Goal: Use online tool/utility: Utilize a website feature to perform a specific function

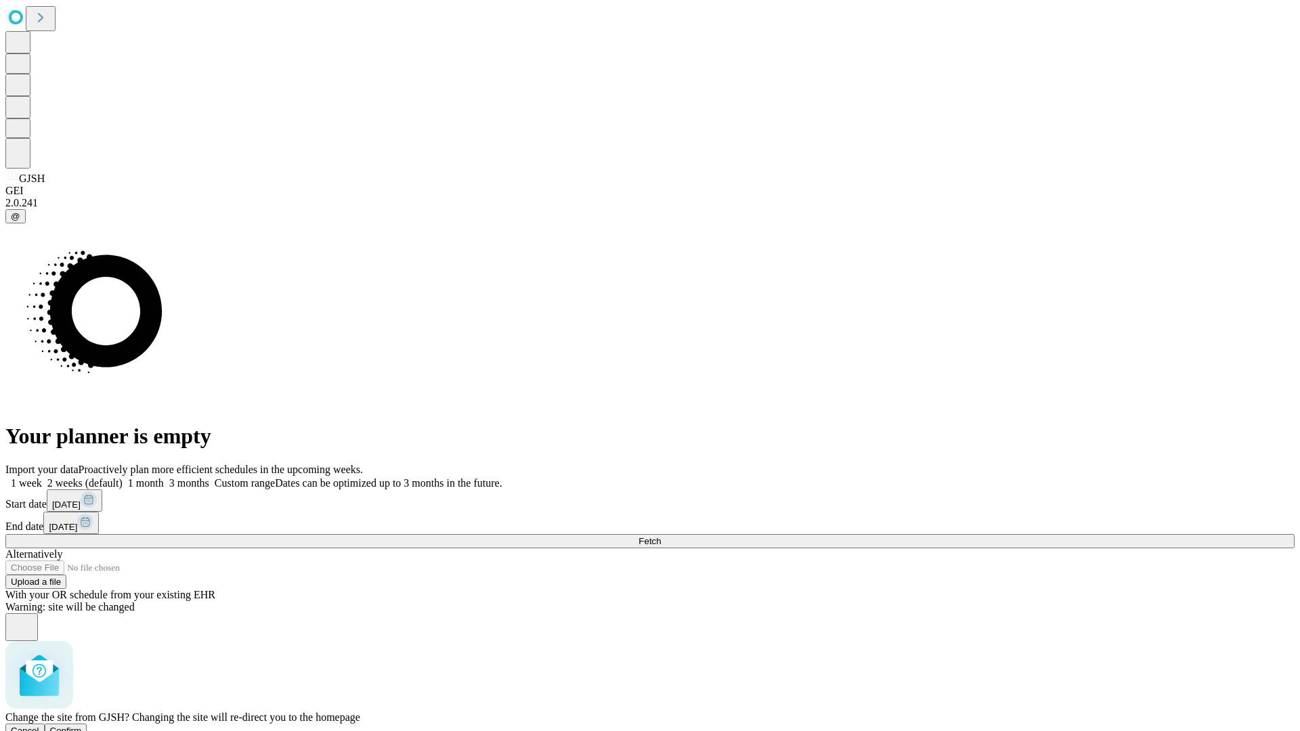
click at [82, 726] on span "Confirm" at bounding box center [66, 731] width 32 height 10
click at [42, 477] on label "1 week" at bounding box center [23, 483] width 37 height 12
click at [661, 536] on span "Fetch" at bounding box center [650, 541] width 22 height 10
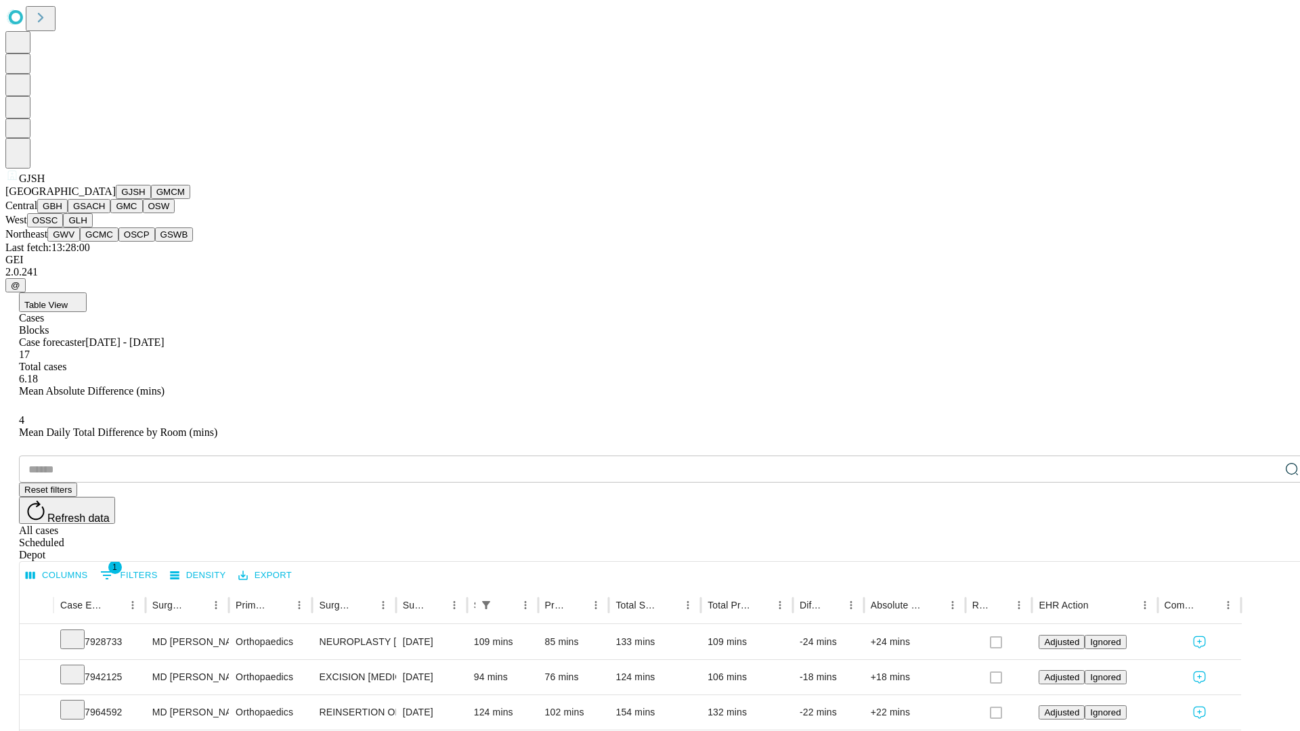
click at [151, 199] on button "GMCM" at bounding box center [170, 192] width 39 height 14
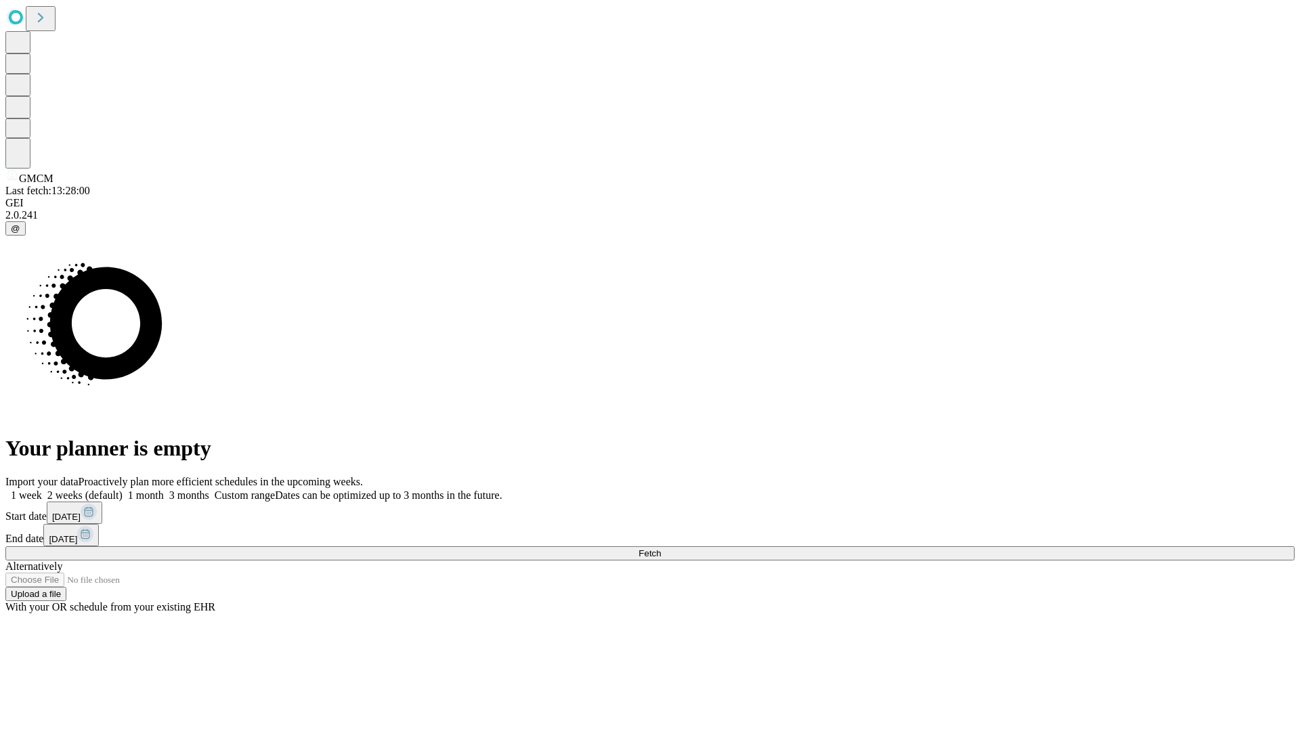
click at [42, 490] on label "1 week" at bounding box center [23, 496] width 37 height 12
click at [661, 549] on span "Fetch" at bounding box center [650, 554] width 22 height 10
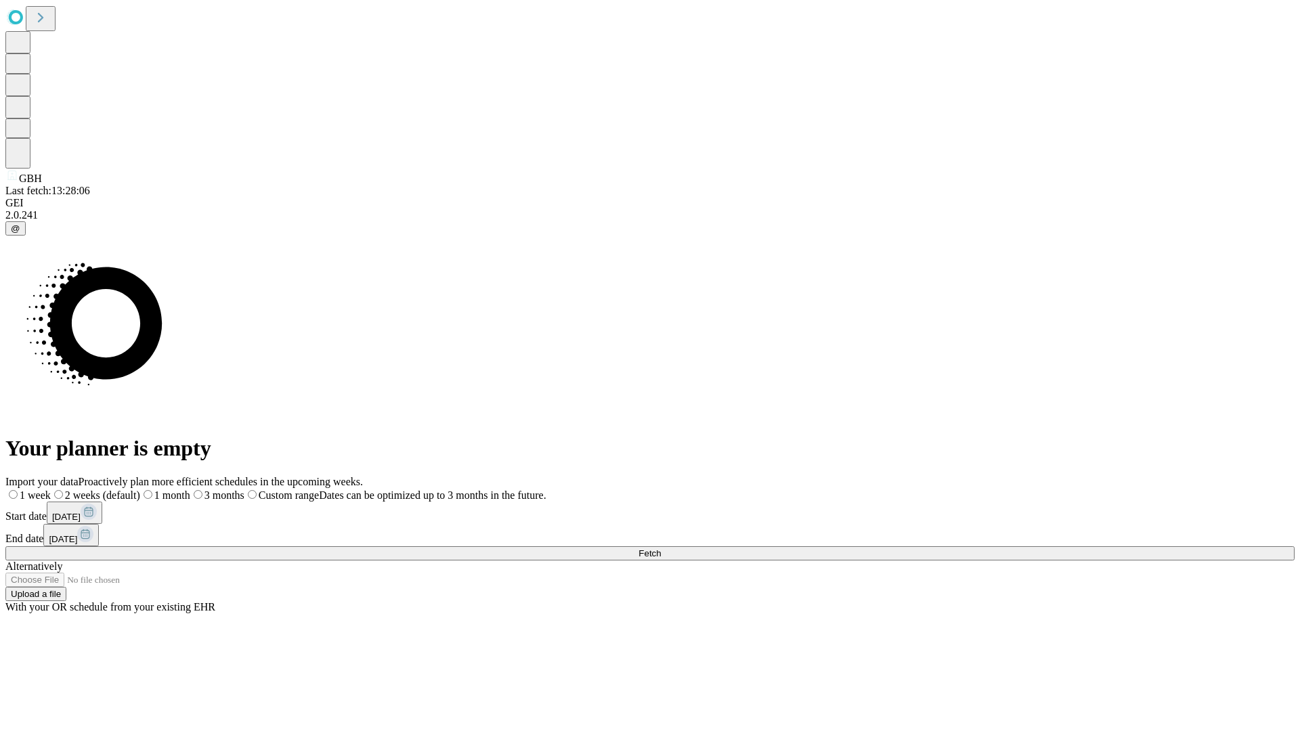
click at [51, 490] on label "1 week" at bounding box center [27, 496] width 45 height 12
click at [661, 549] on span "Fetch" at bounding box center [650, 554] width 22 height 10
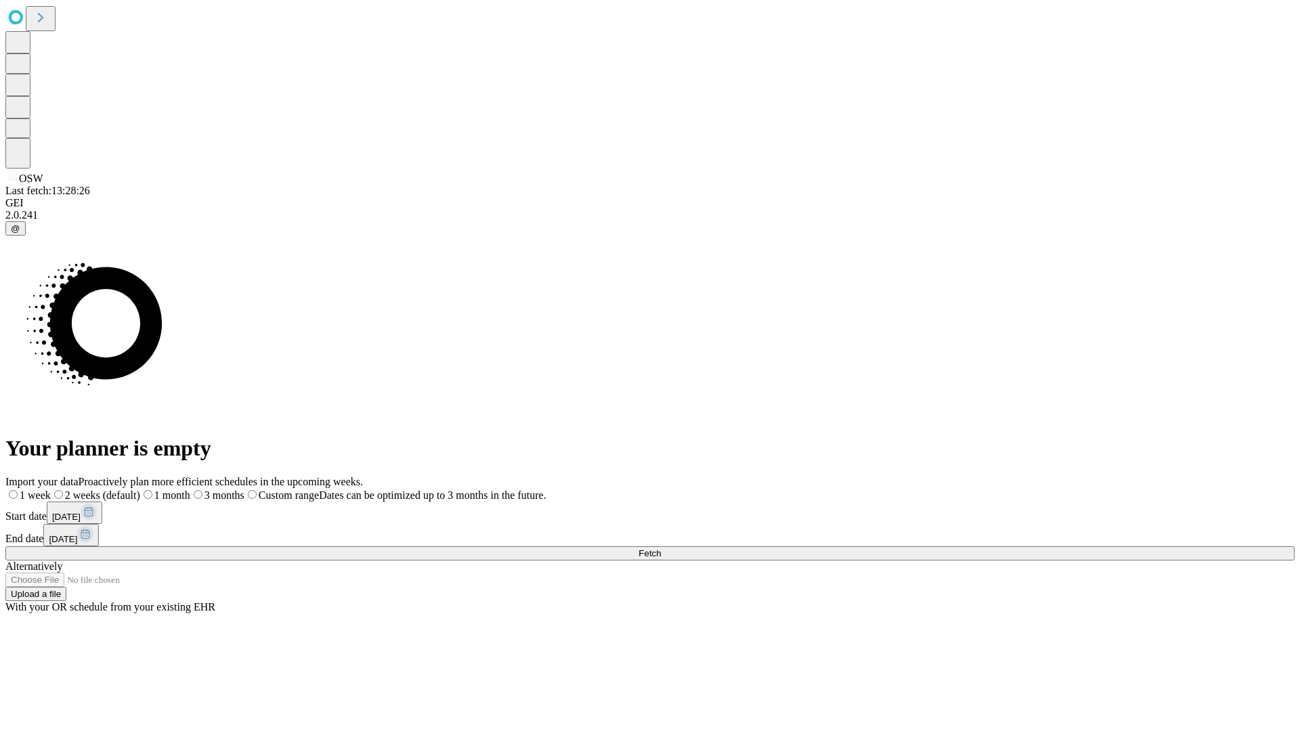
click at [661, 549] on span "Fetch" at bounding box center [650, 554] width 22 height 10
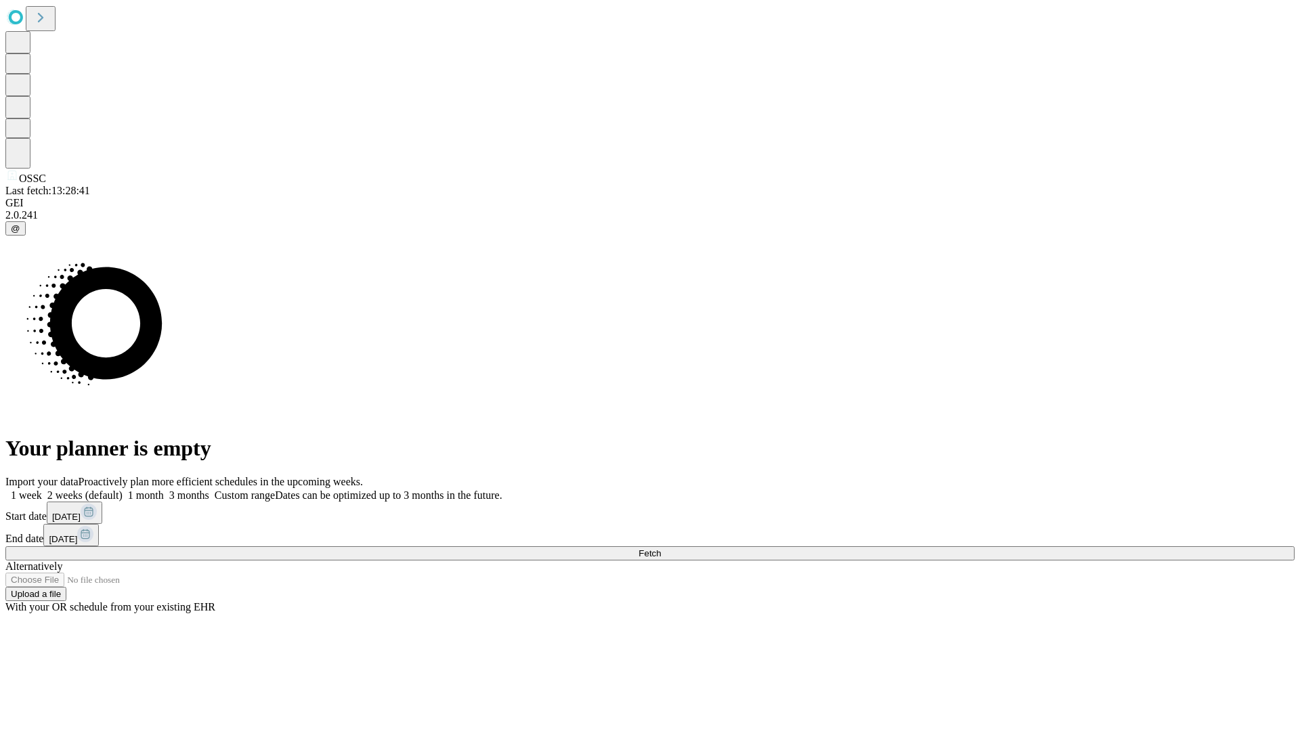
click at [42, 490] on label "1 week" at bounding box center [23, 496] width 37 height 12
click at [661, 549] on span "Fetch" at bounding box center [650, 554] width 22 height 10
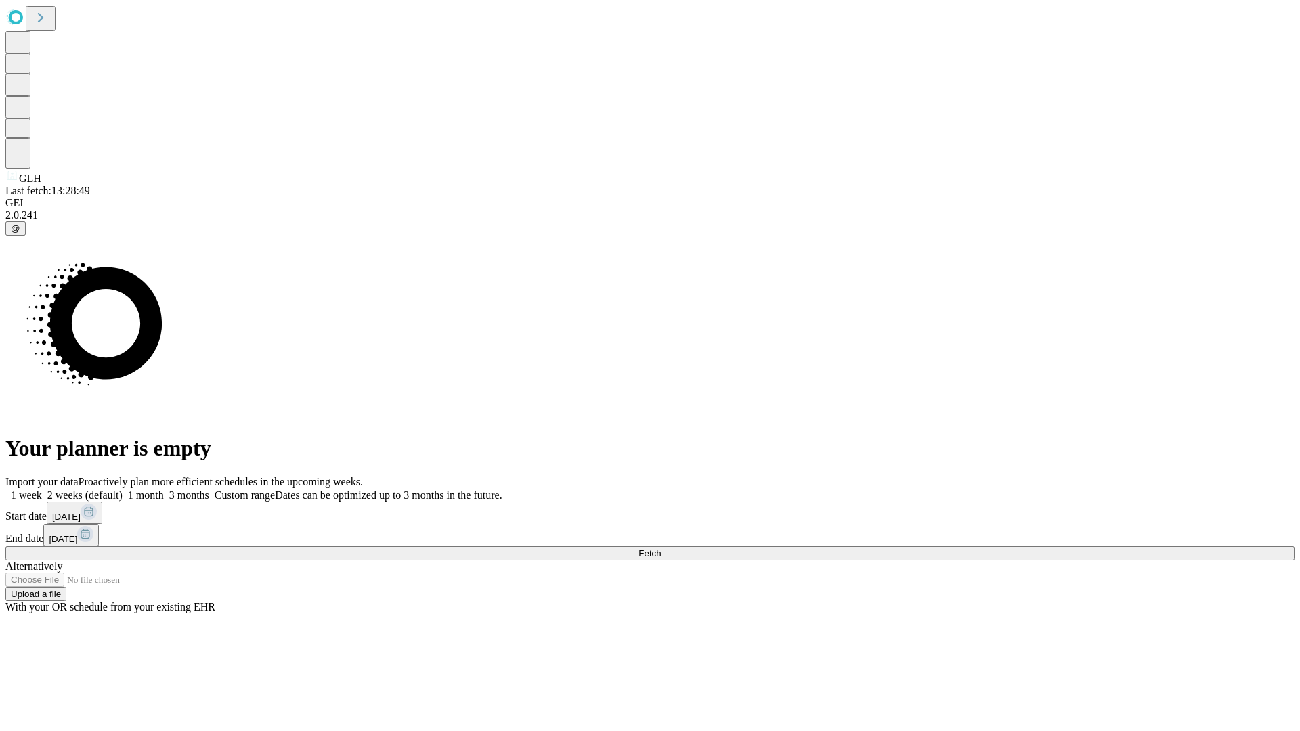
click at [42, 490] on label "1 week" at bounding box center [23, 496] width 37 height 12
click at [661, 549] on span "Fetch" at bounding box center [650, 554] width 22 height 10
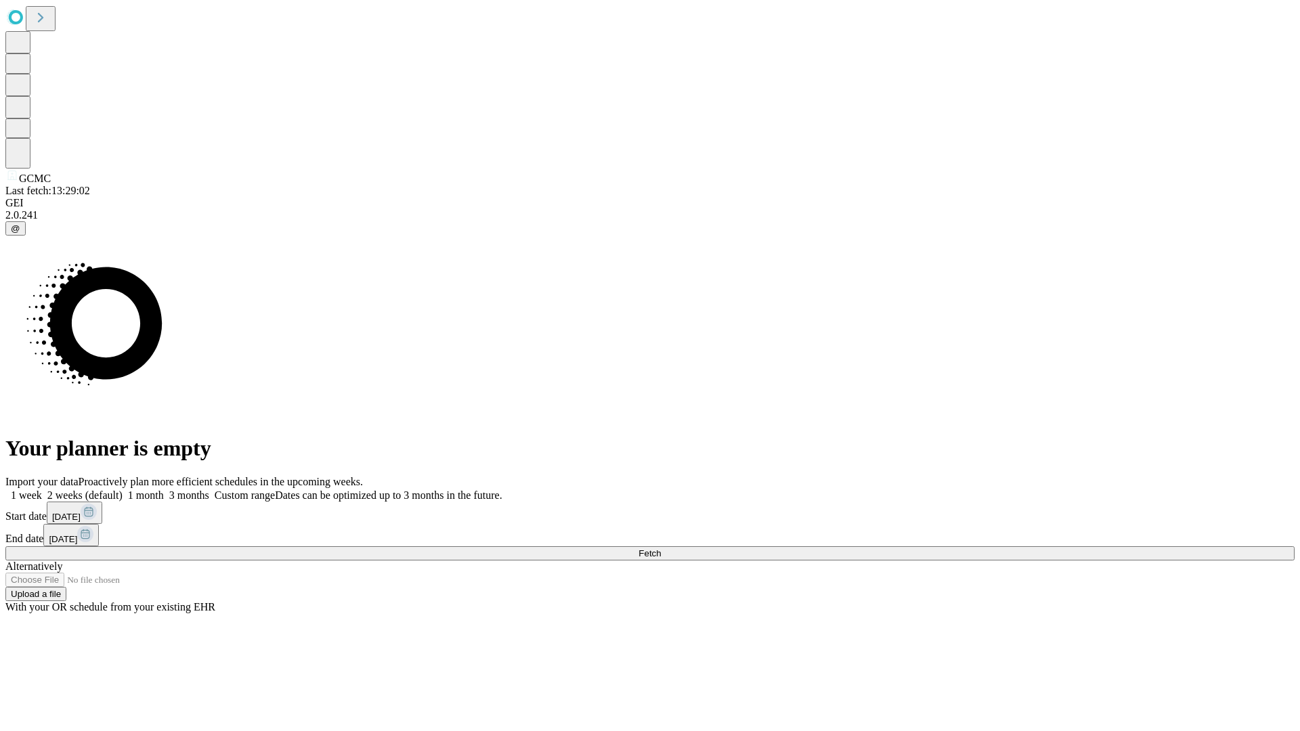
click at [42, 490] on label "1 week" at bounding box center [23, 496] width 37 height 12
click at [661, 549] on span "Fetch" at bounding box center [650, 554] width 22 height 10
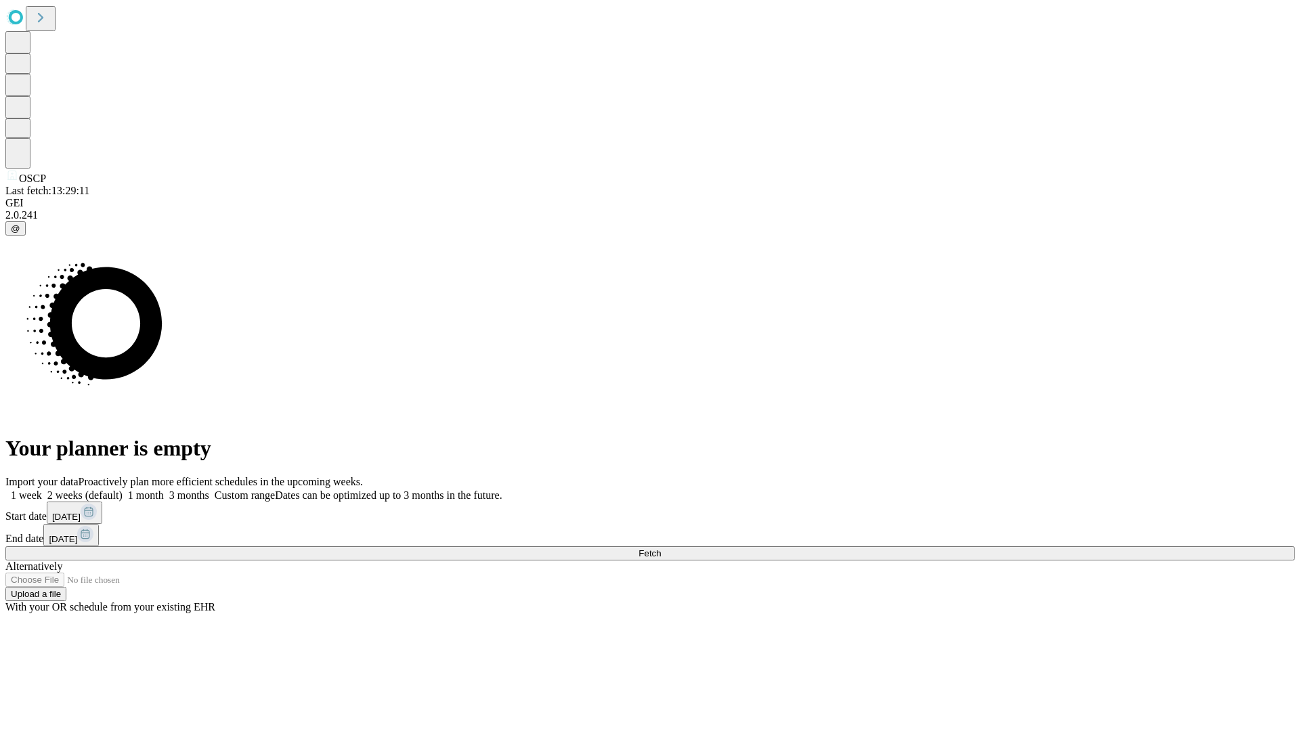
click at [42, 490] on label "1 week" at bounding box center [23, 496] width 37 height 12
click at [661, 549] on span "Fetch" at bounding box center [650, 554] width 22 height 10
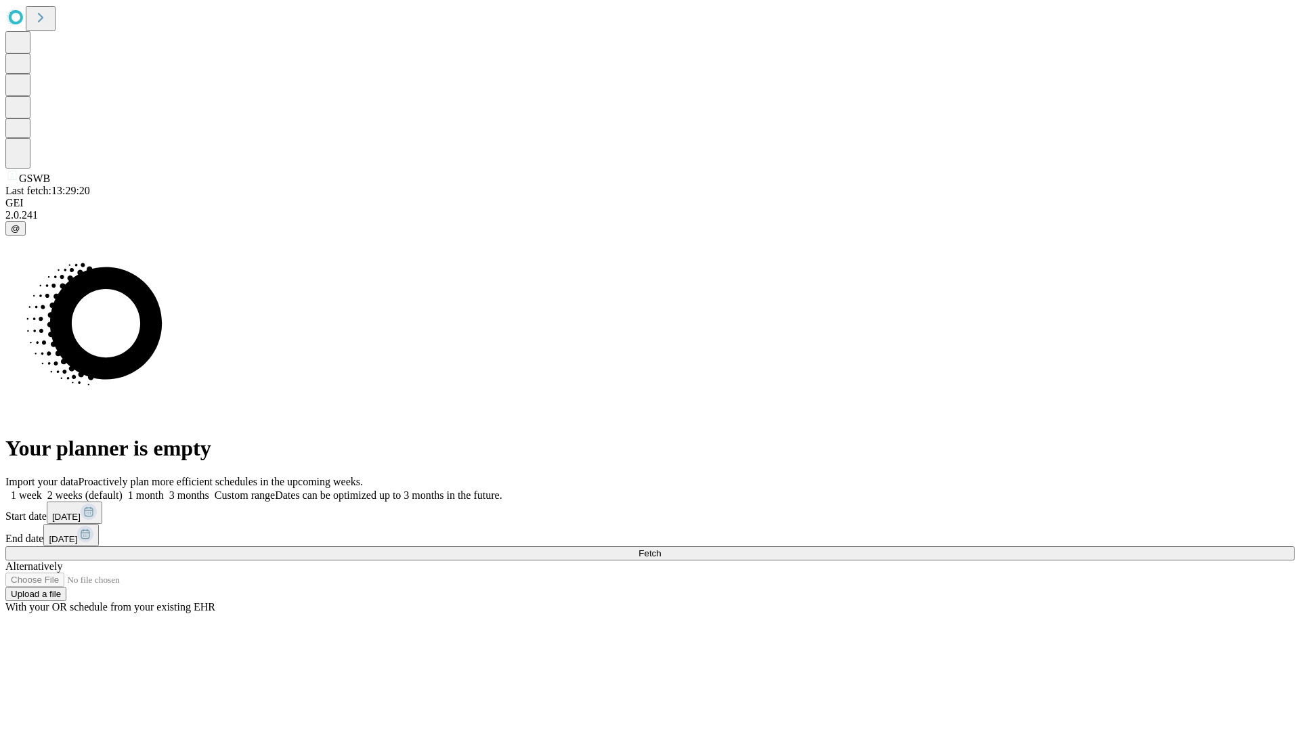
click at [42, 490] on label "1 week" at bounding box center [23, 496] width 37 height 12
click at [661, 549] on span "Fetch" at bounding box center [650, 554] width 22 height 10
